Goal: Transaction & Acquisition: Book appointment/travel/reservation

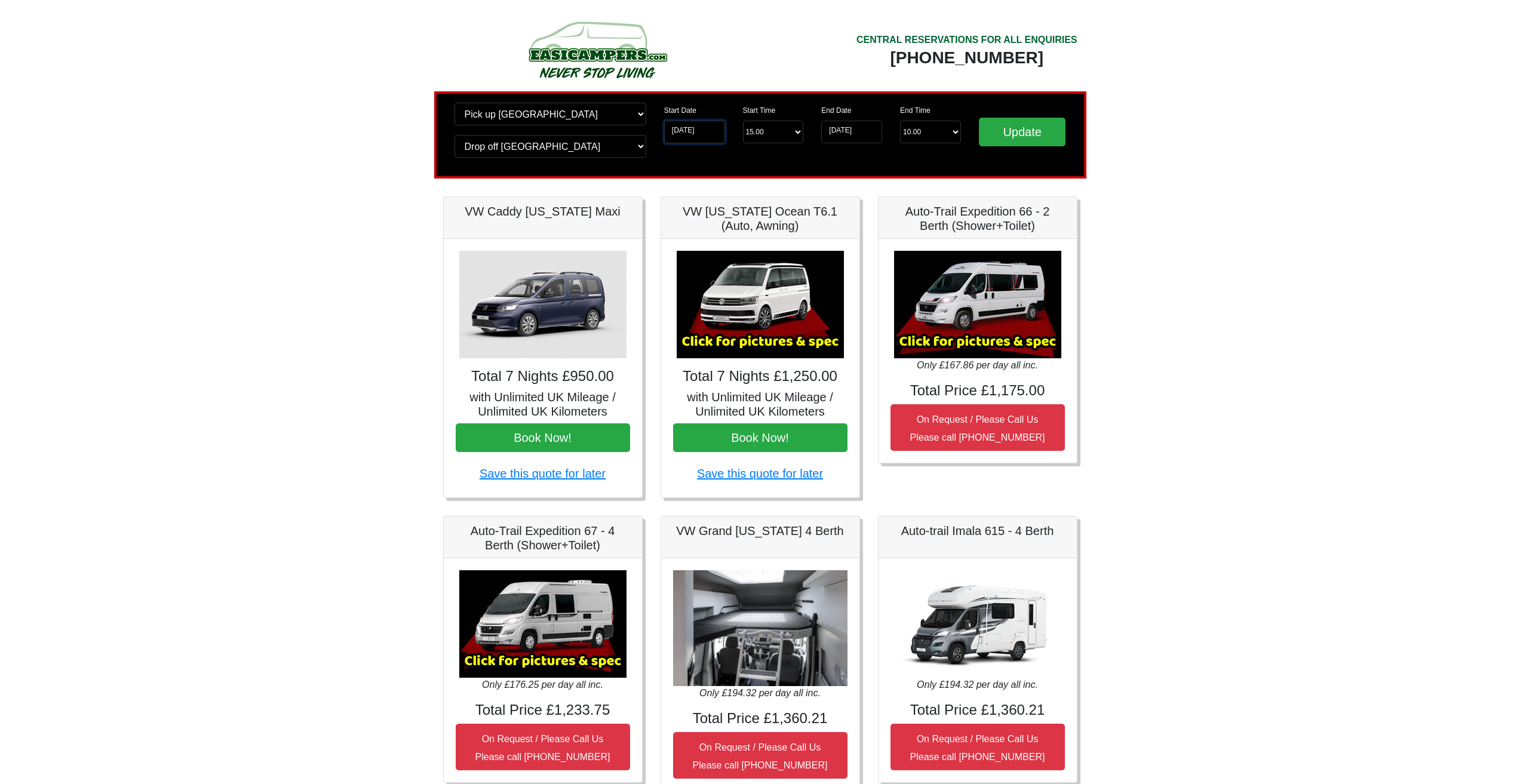
click at [685, 132] on input "[DATE]" at bounding box center [695, 132] width 61 height 22
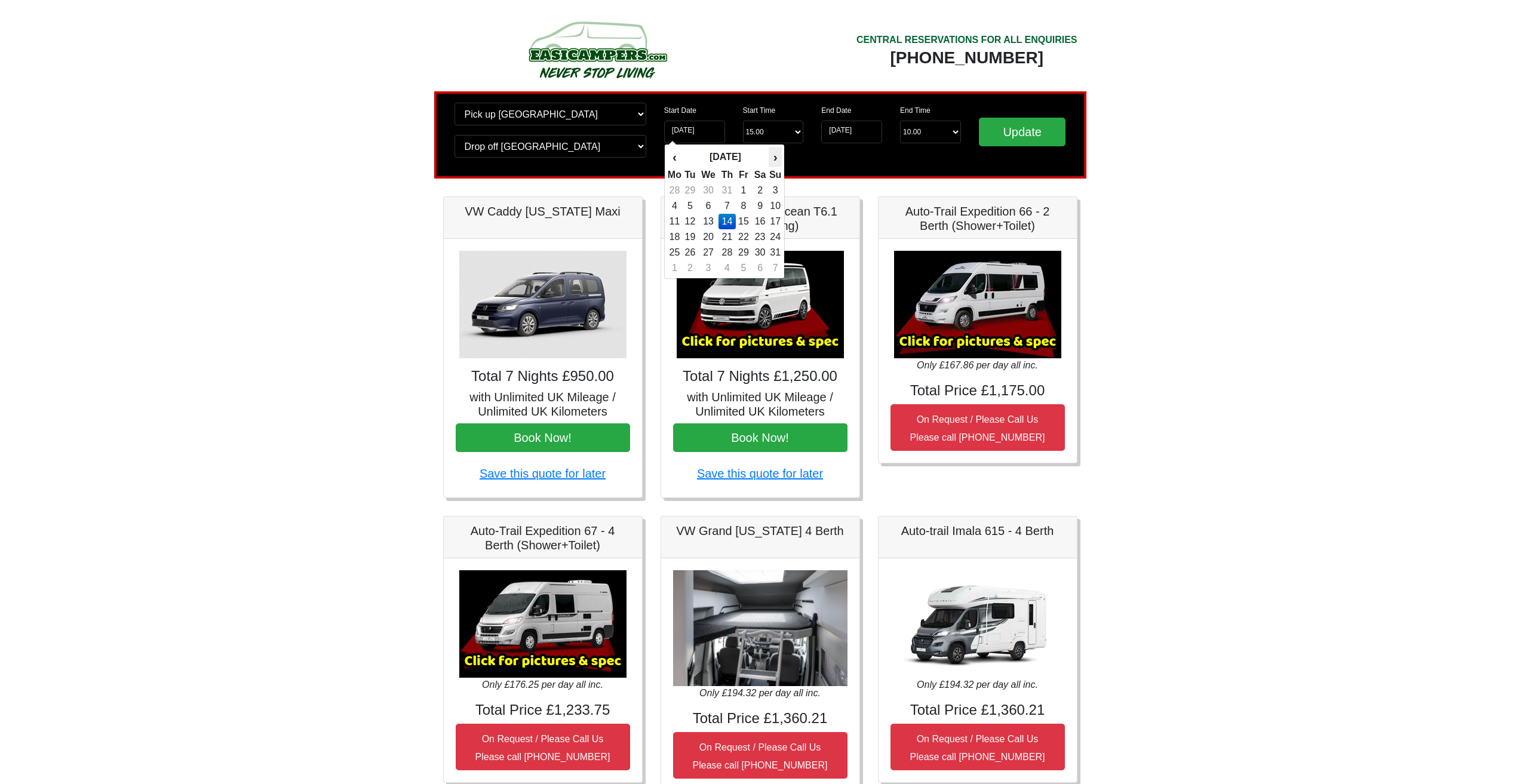
click at [774, 158] on th "›" at bounding box center [775, 157] width 13 height 20
click at [668, 158] on th "‹" at bounding box center [674, 157] width 15 height 20
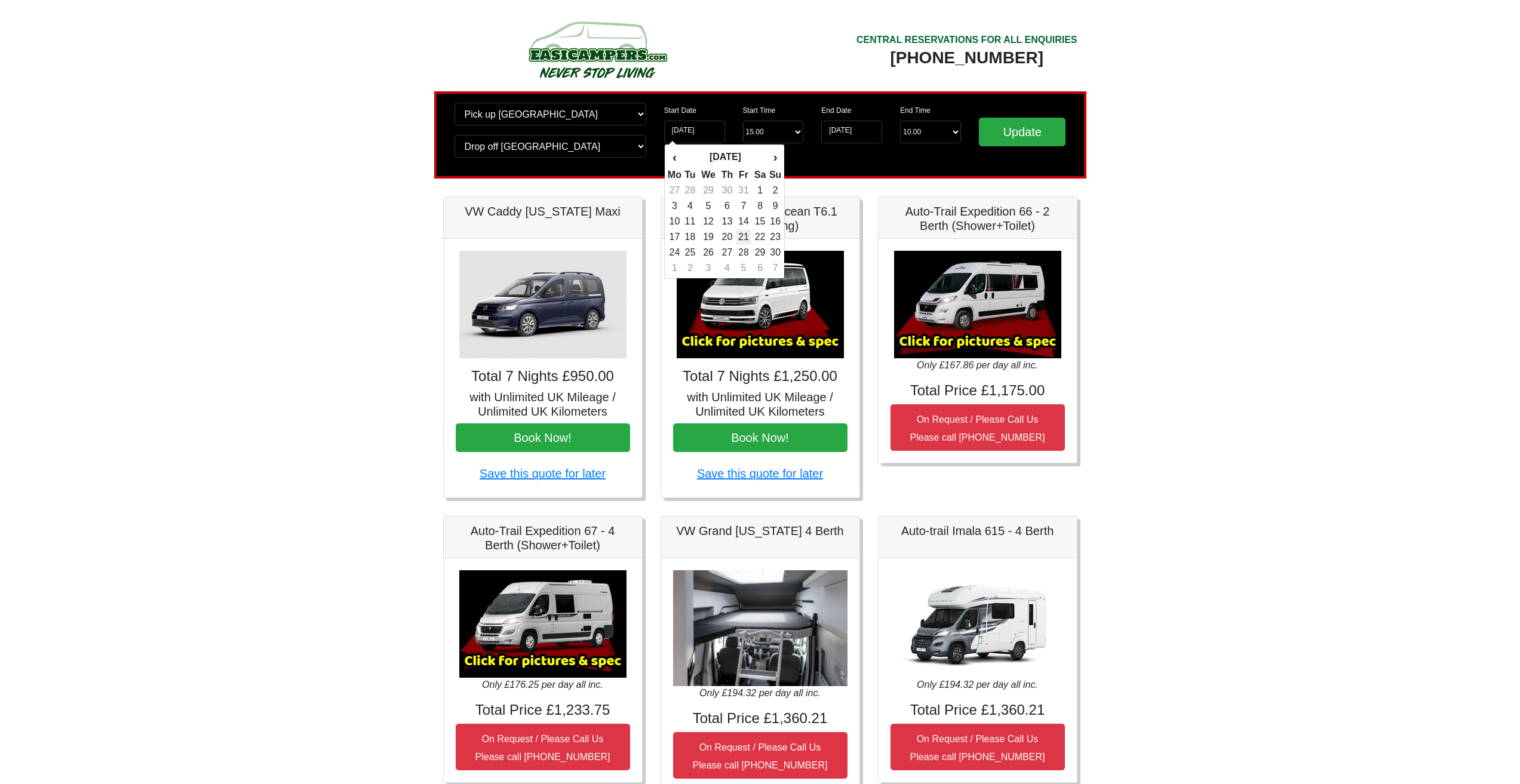
click at [747, 234] on td "21" at bounding box center [743, 237] width 16 height 15
type input "[DATE]"
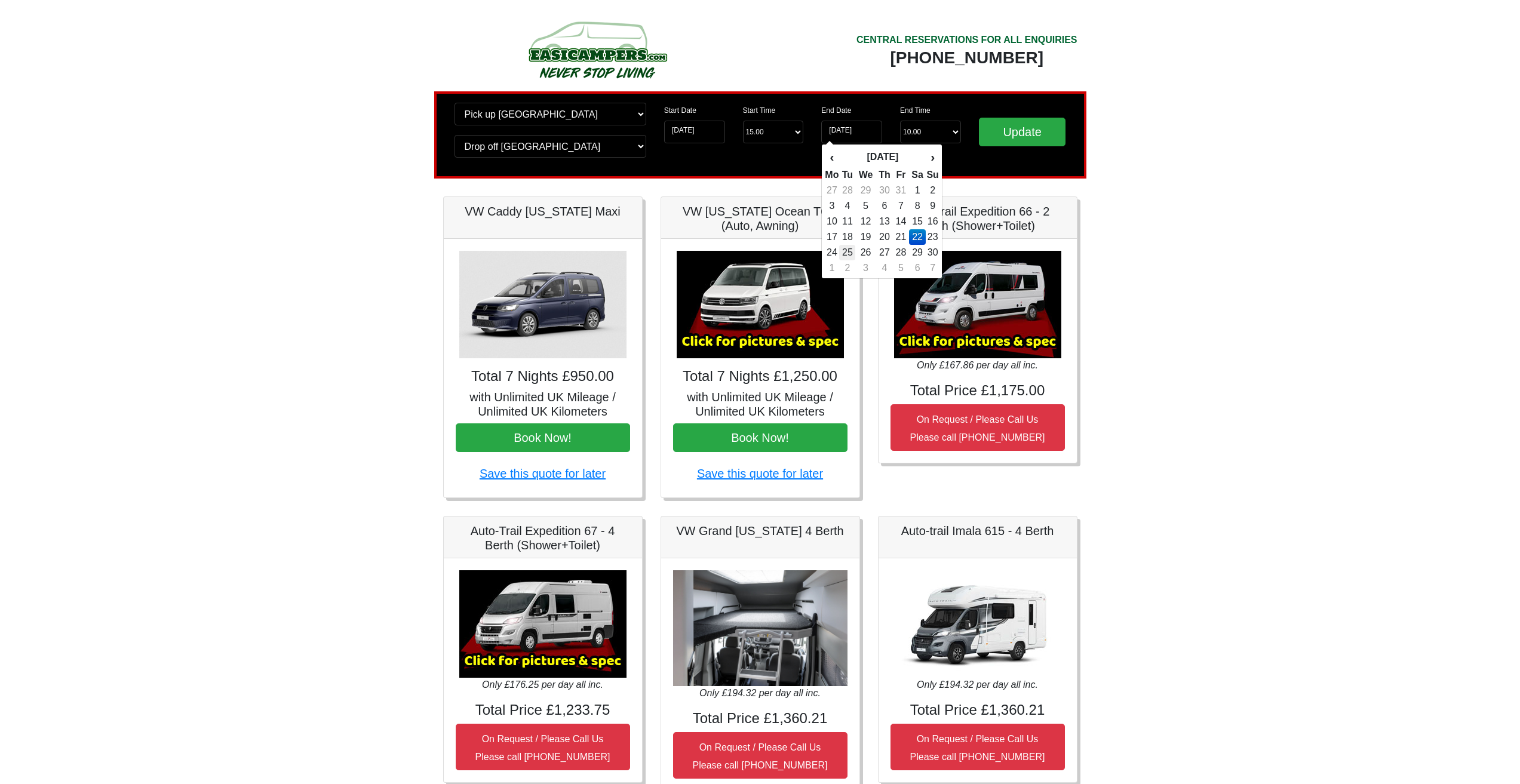
click at [849, 253] on td "25" at bounding box center [847, 252] width 16 height 15
type input "[DATE]"
click at [1007, 131] on input "Update" at bounding box center [1022, 132] width 87 height 29
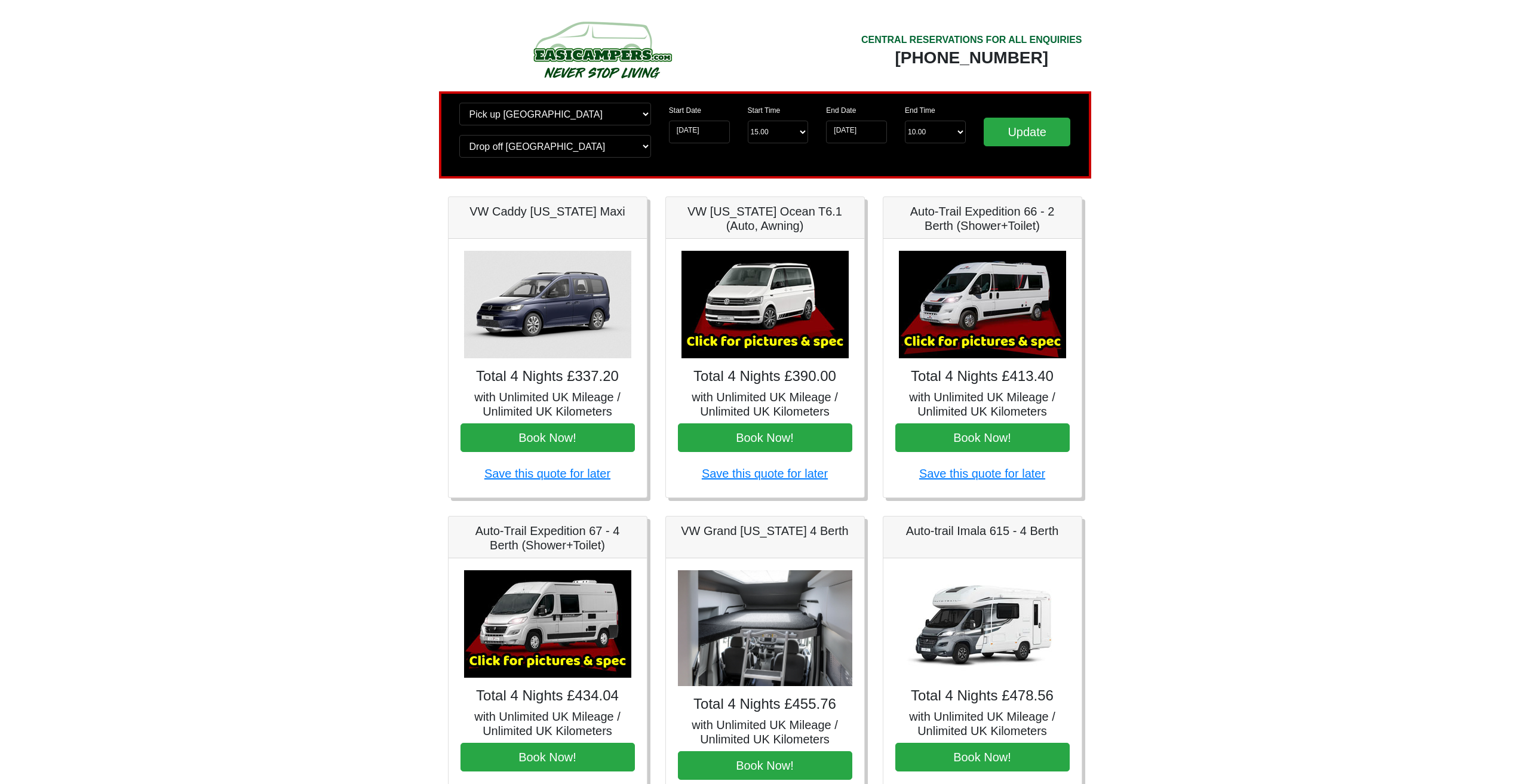
scroll to position [60, 0]
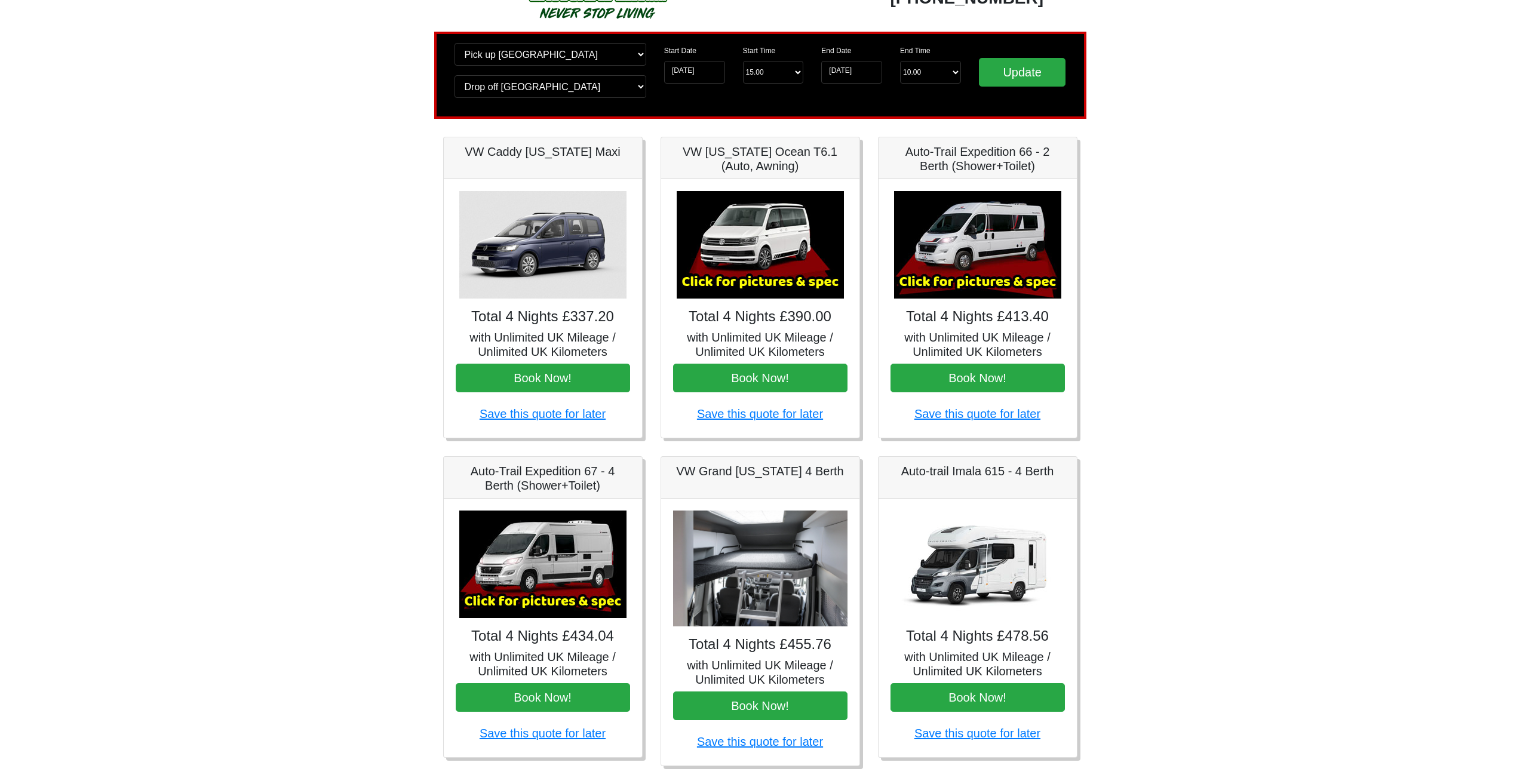
click at [521, 601] on img at bounding box center [543, 564] width 167 height 108
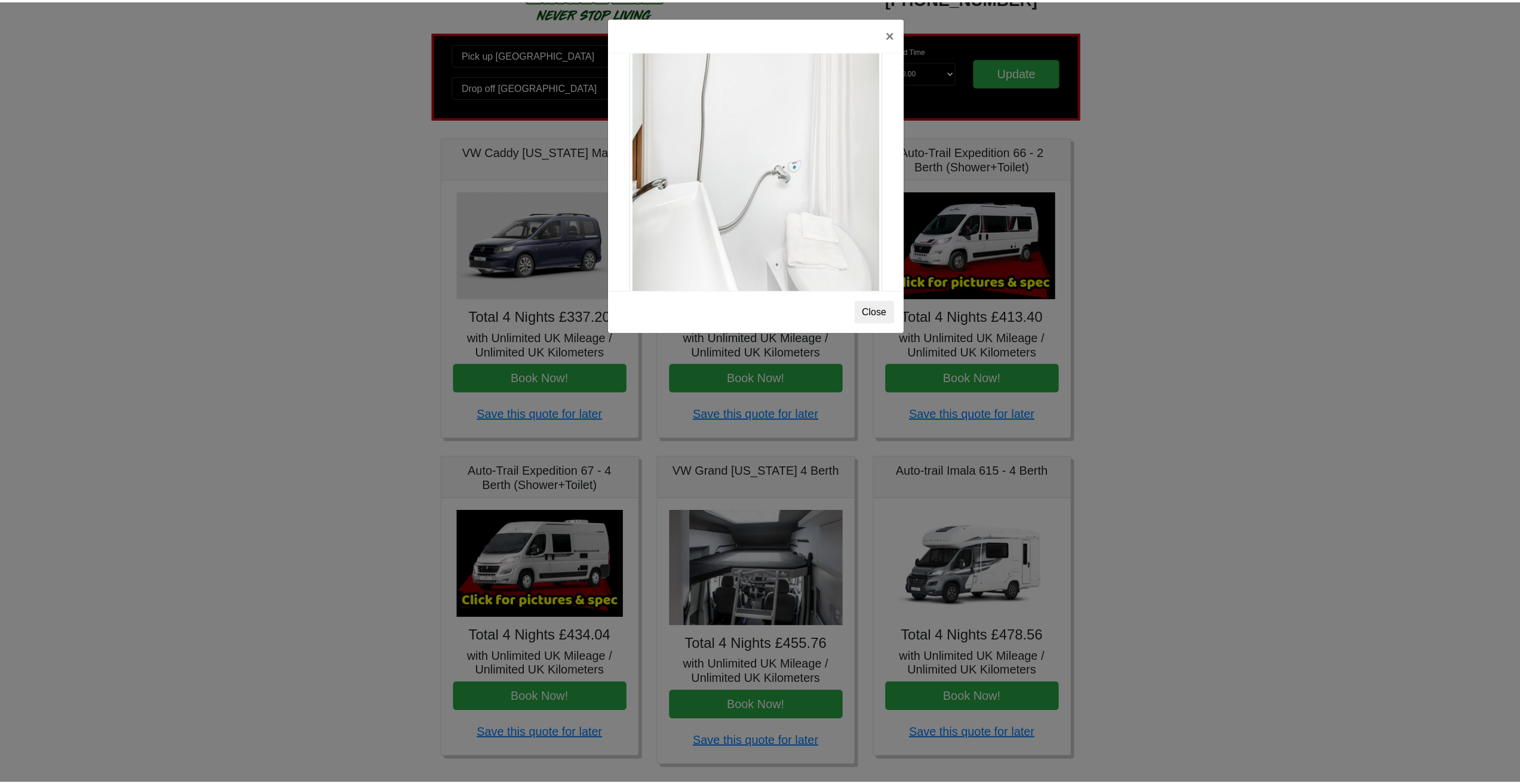
scroll to position [1616, 0]
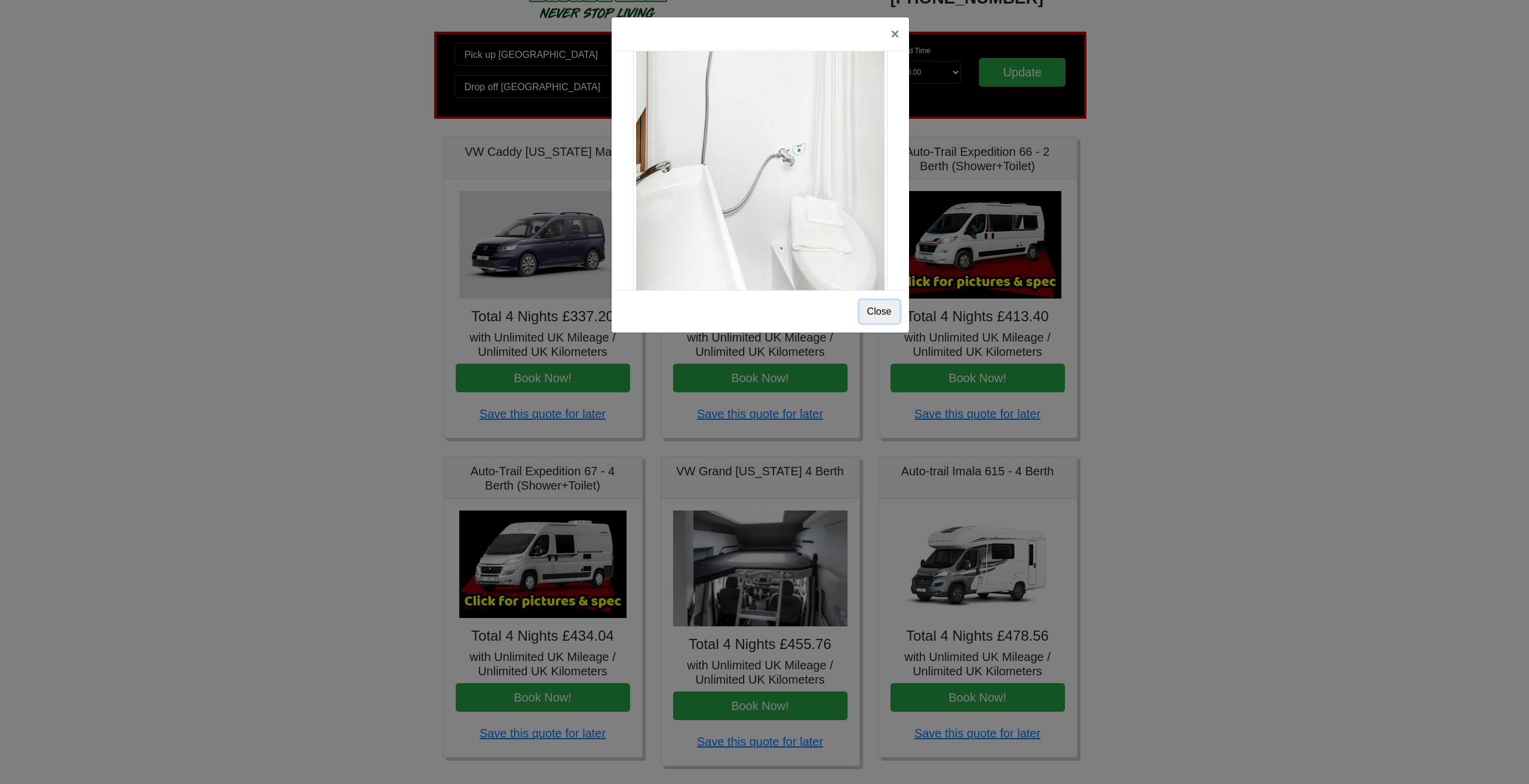
click at [885, 312] on button "Close" at bounding box center [879, 311] width 40 height 22
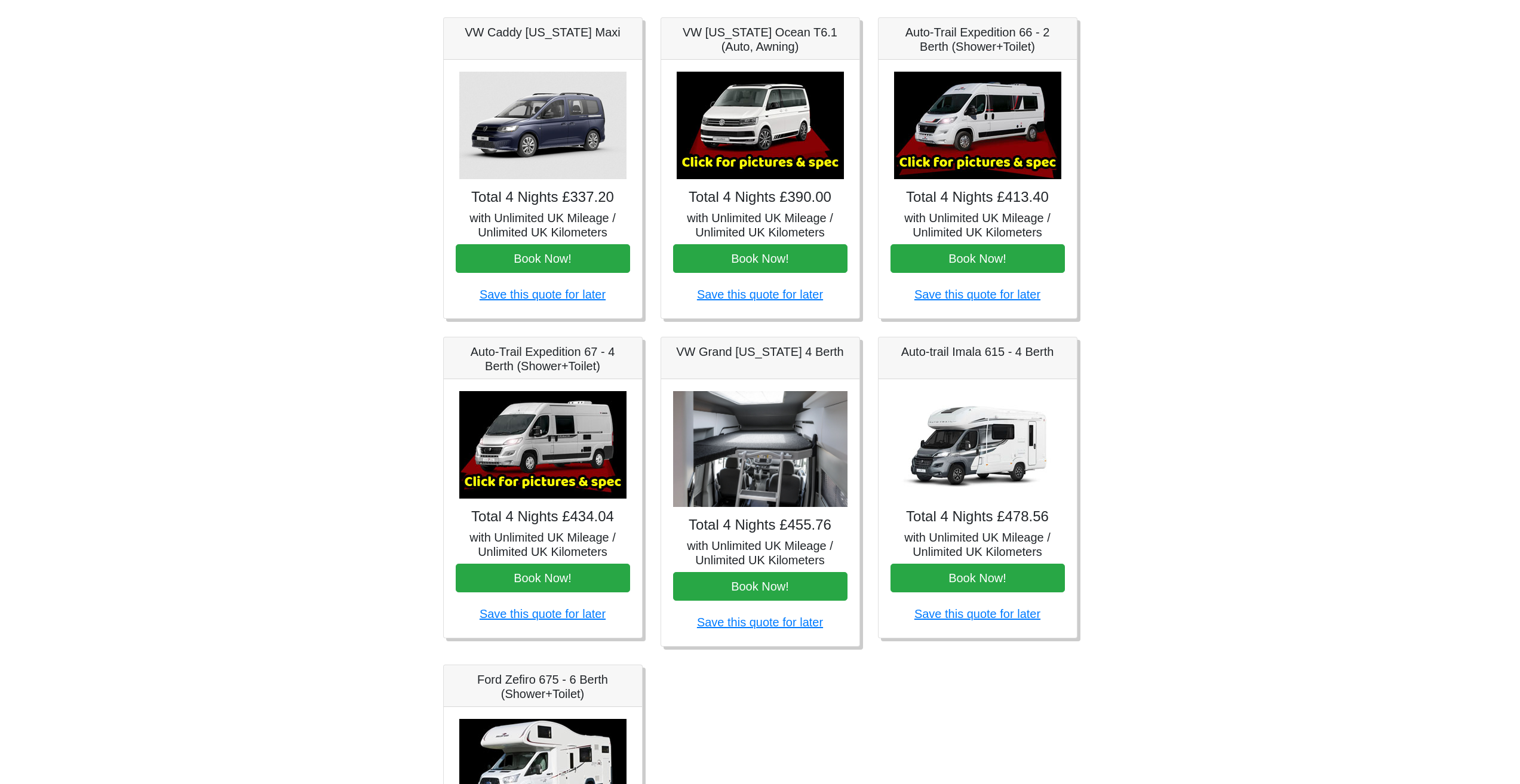
scroll to position [119, 0]
